Goal: Information Seeking & Learning: Find specific fact

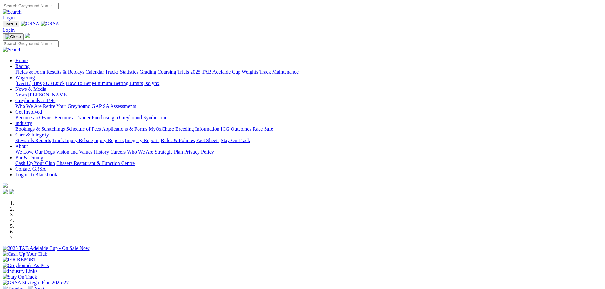
scroll to position [222, 0]
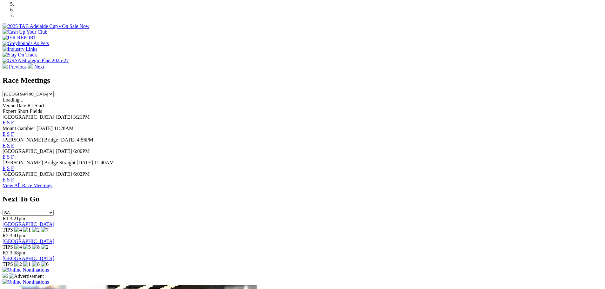
click at [14, 180] on link "F" at bounding box center [12, 179] width 3 height 5
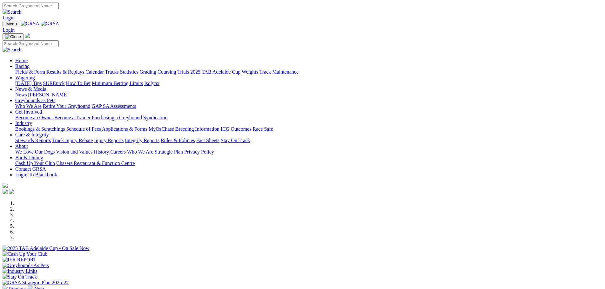
scroll to position [222, 0]
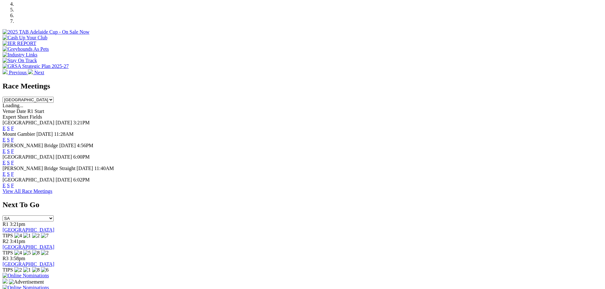
scroll to position [254, 0]
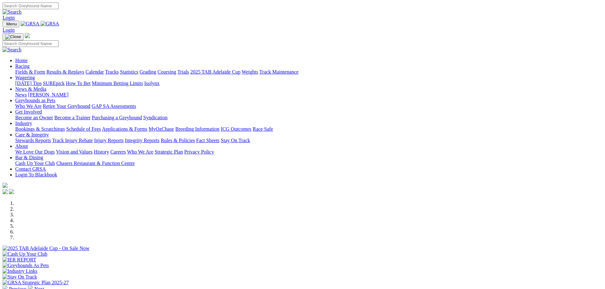
scroll to position [190, 0]
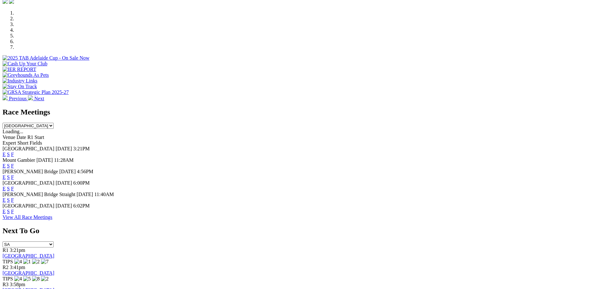
click at [14, 186] on link "F" at bounding box center [12, 188] width 3 height 5
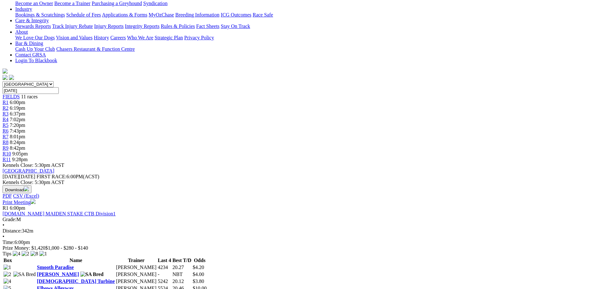
scroll to position [190, 0]
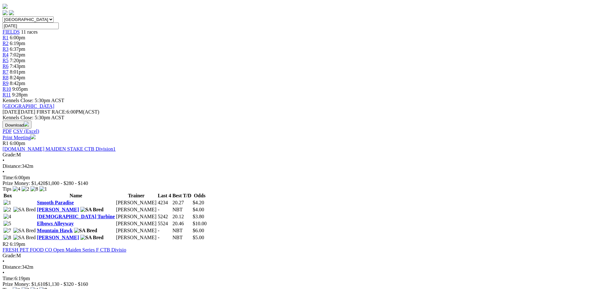
drag, startPoint x: 206, startPoint y: 165, endPoint x: 204, endPoint y: 162, distance: 4.1
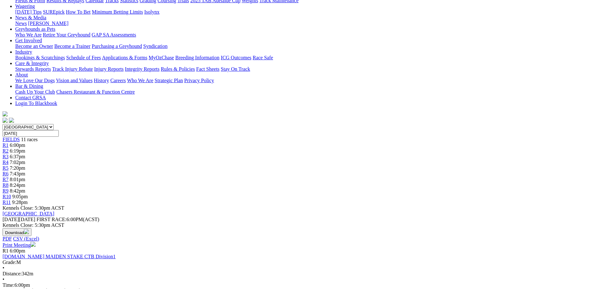
scroll to position [95, 0]
